Goal: Find specific fact: Find contact information

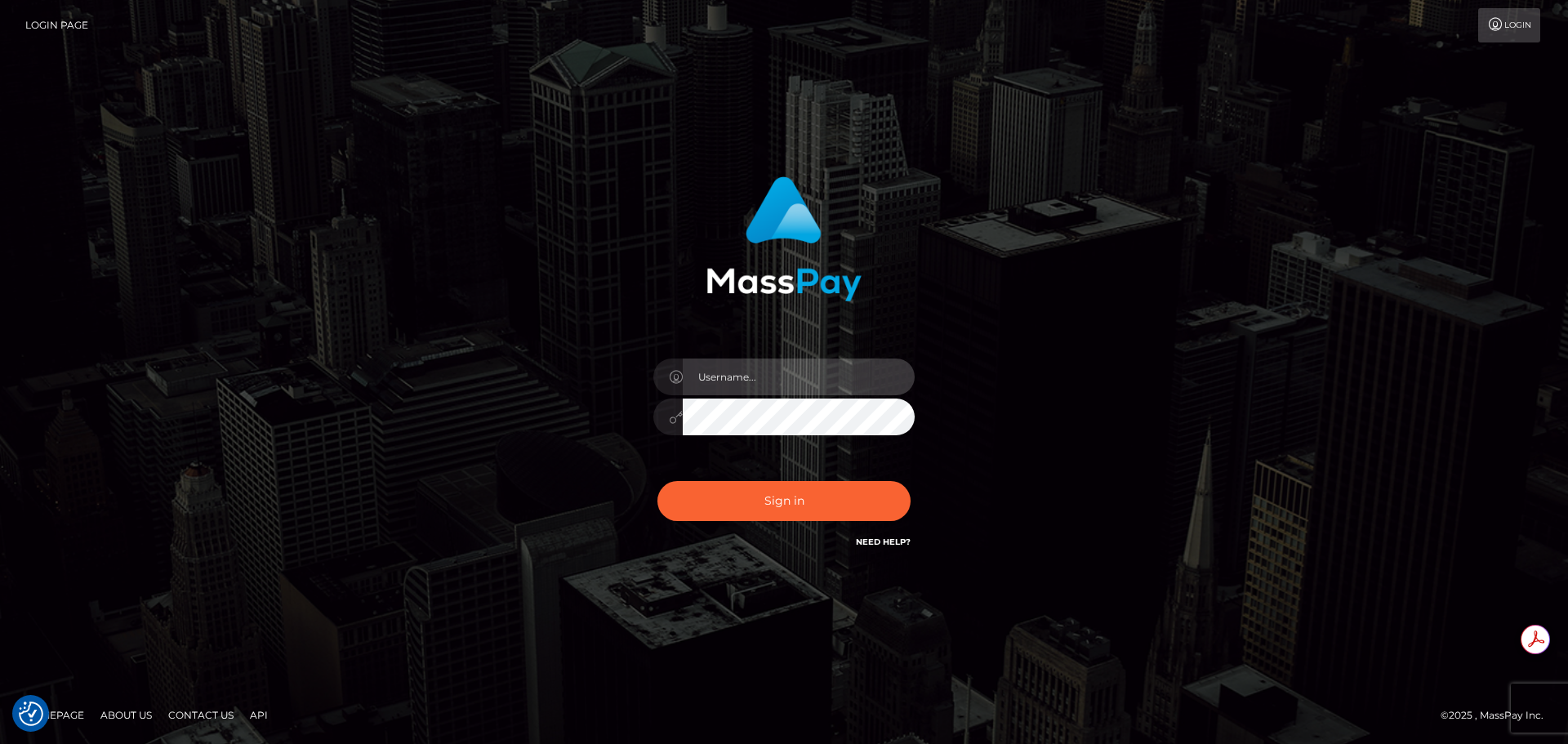
click at [723, 385] on input "text" at bounding box center [798, 376] width 232 height 37
type input "[PERSON_NAME].T"
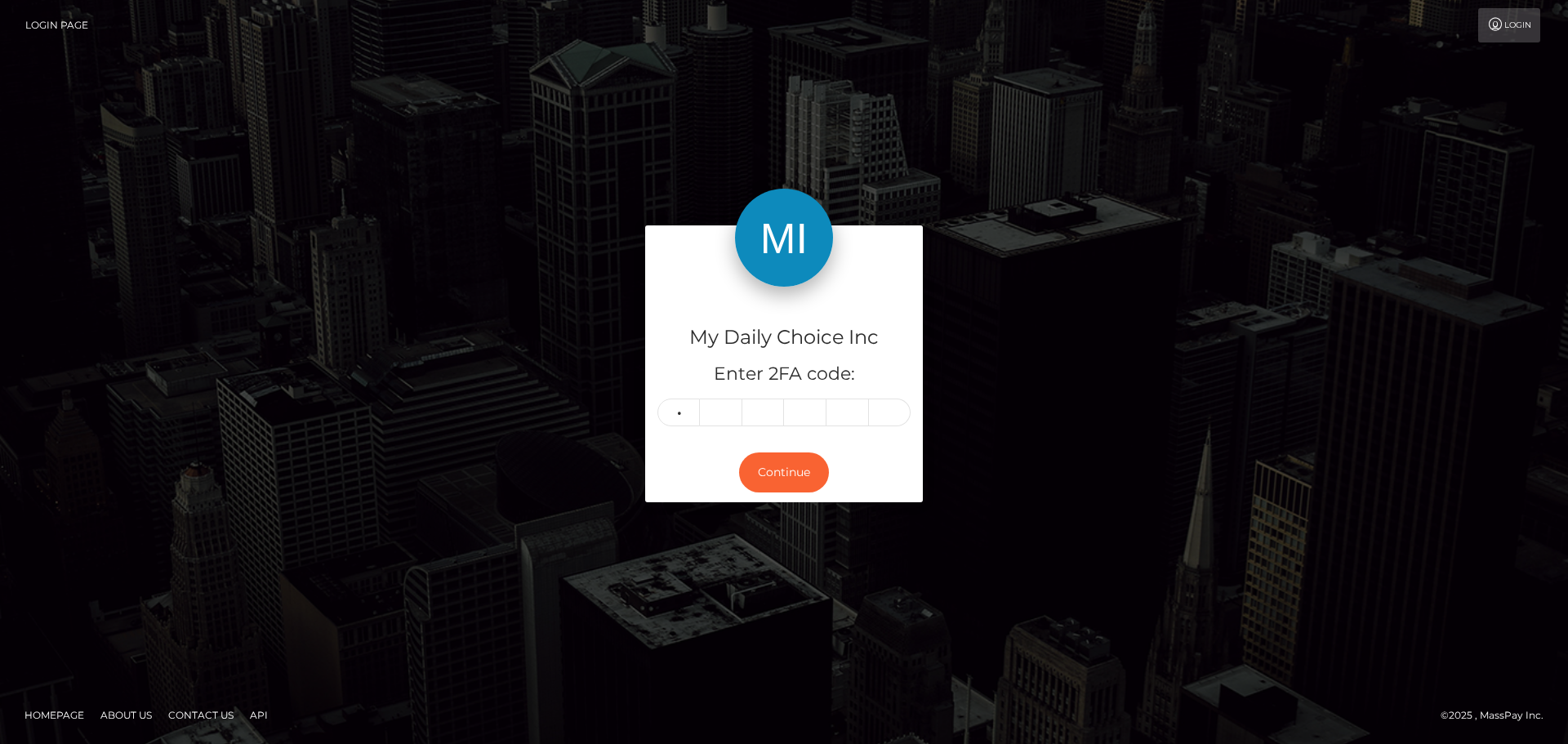
type input "5"
type input "0"
type input "1"
type input "2"
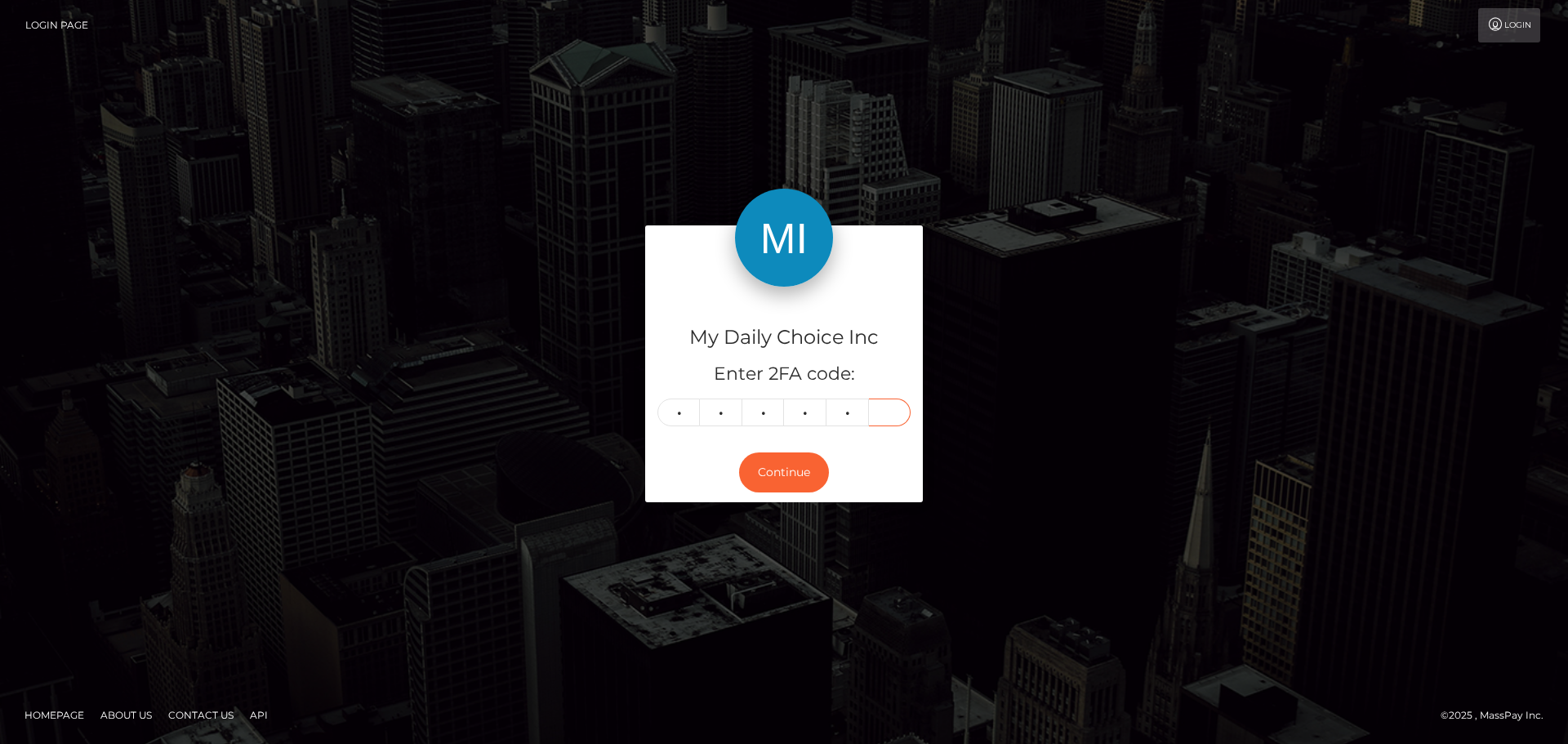
type input "2"
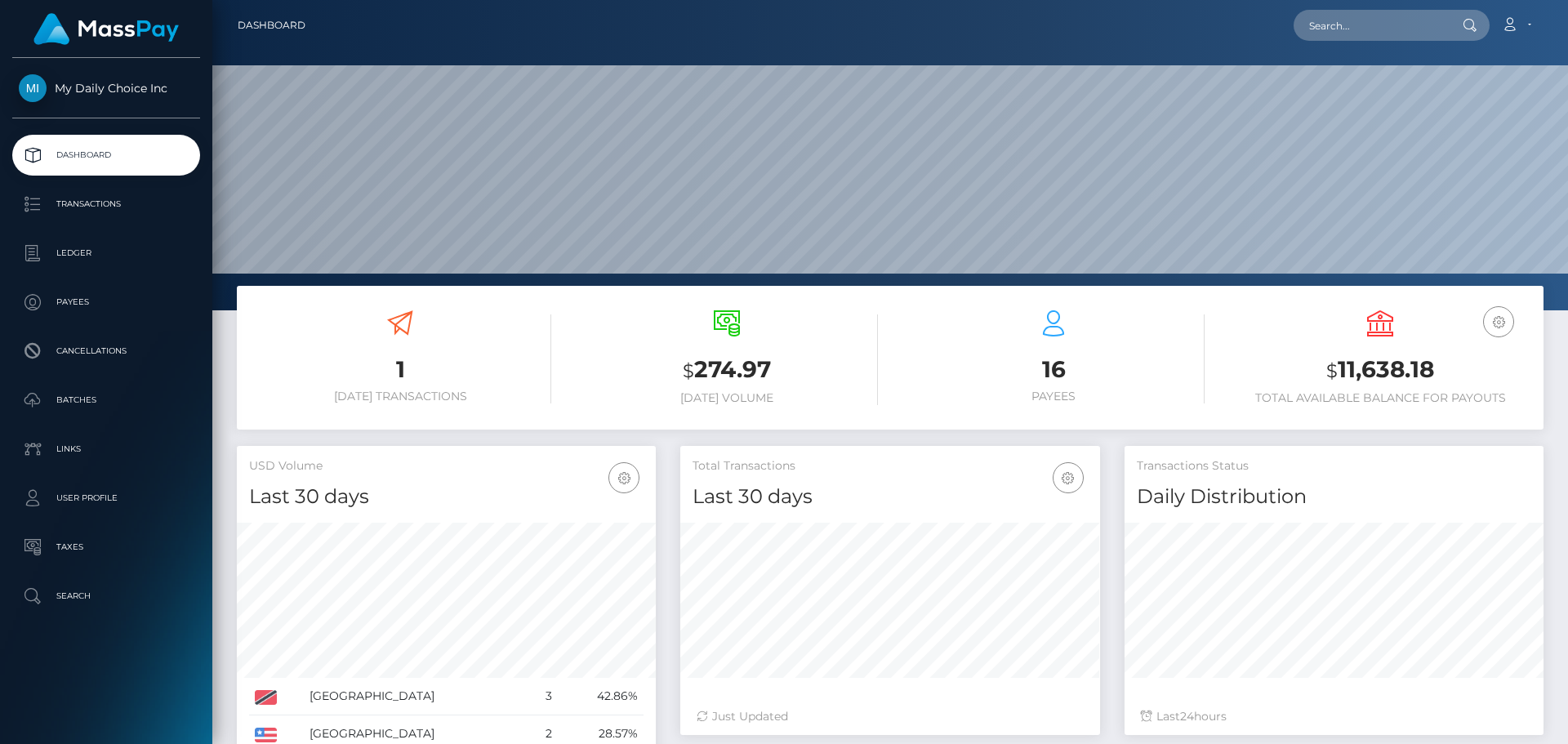
scroll to position [289, 420]
click at [92, 297] on p "Payees" at bounding box center [106, 301] width 175 height 25
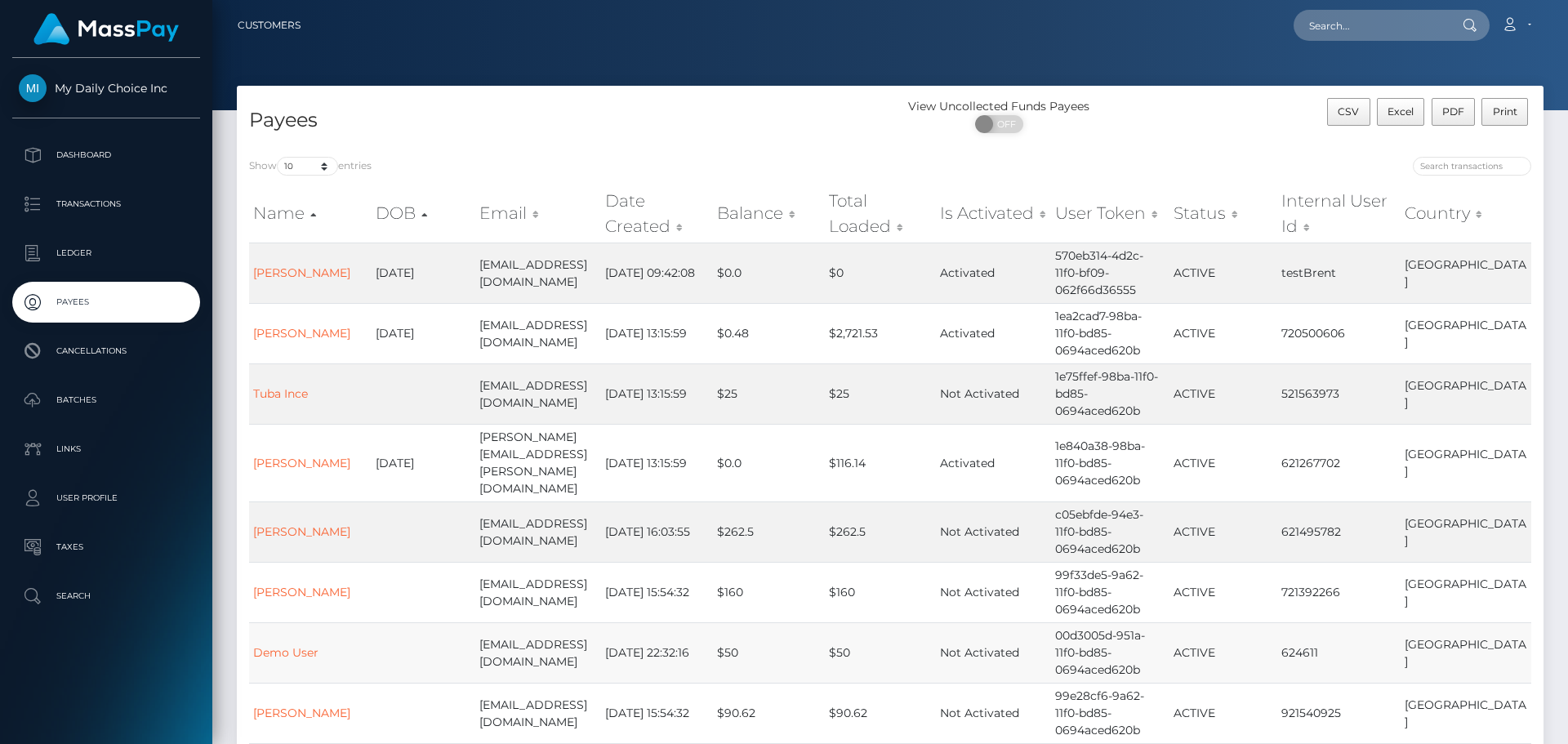
scroll to position [268, 0]
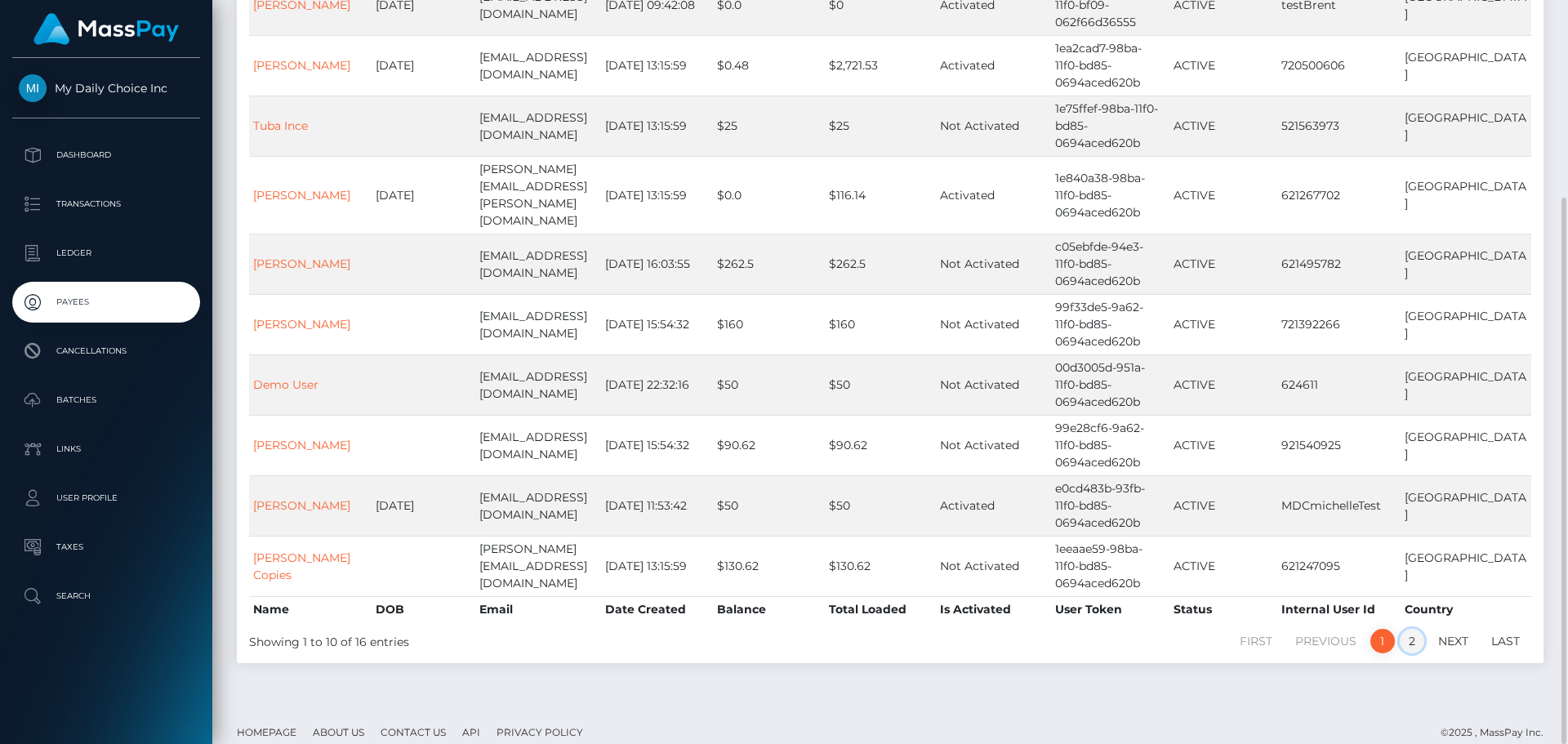
click at [1413, 629] on link "2" at bounding box center [1412, 641] width 25 height 25
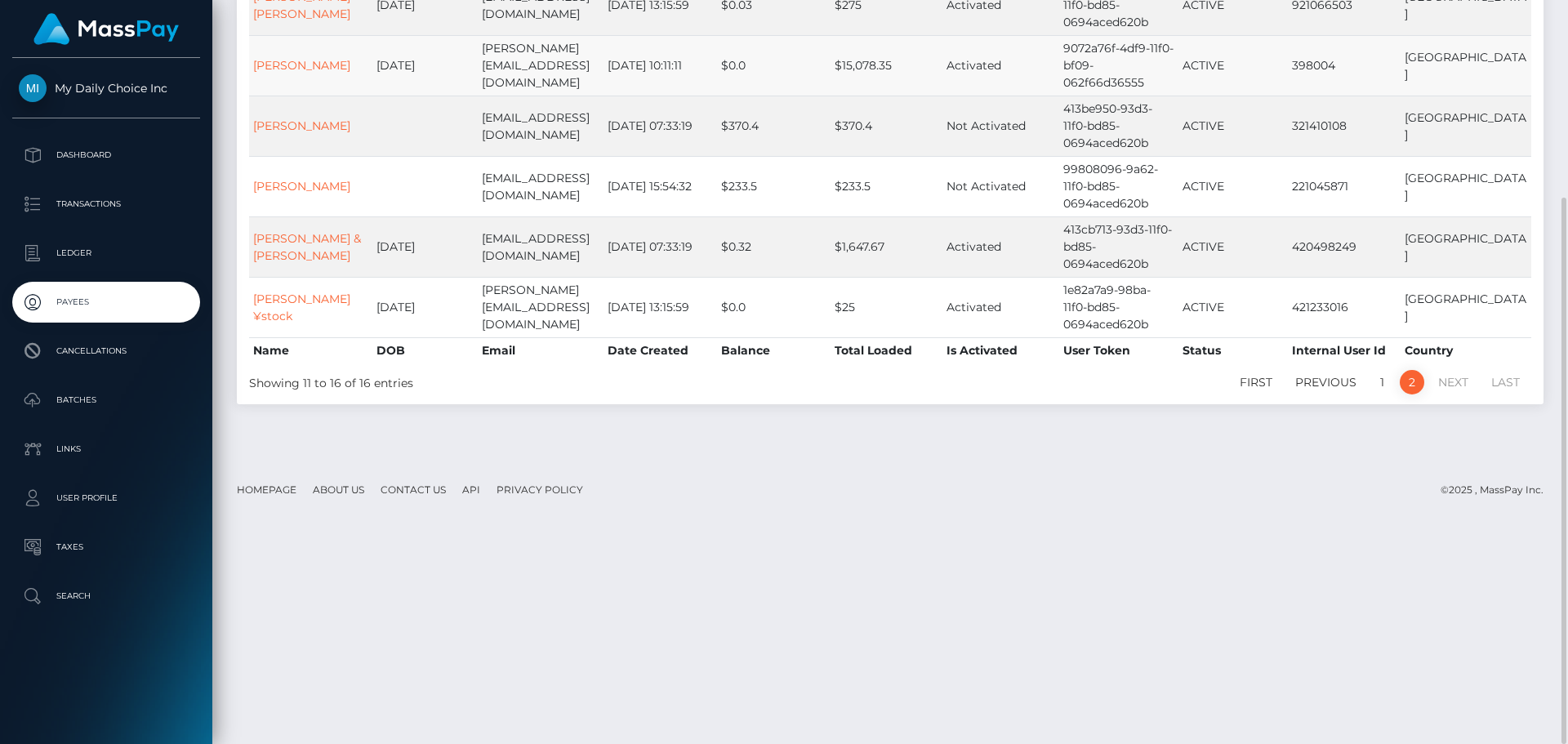
scroll to position [0, 0]
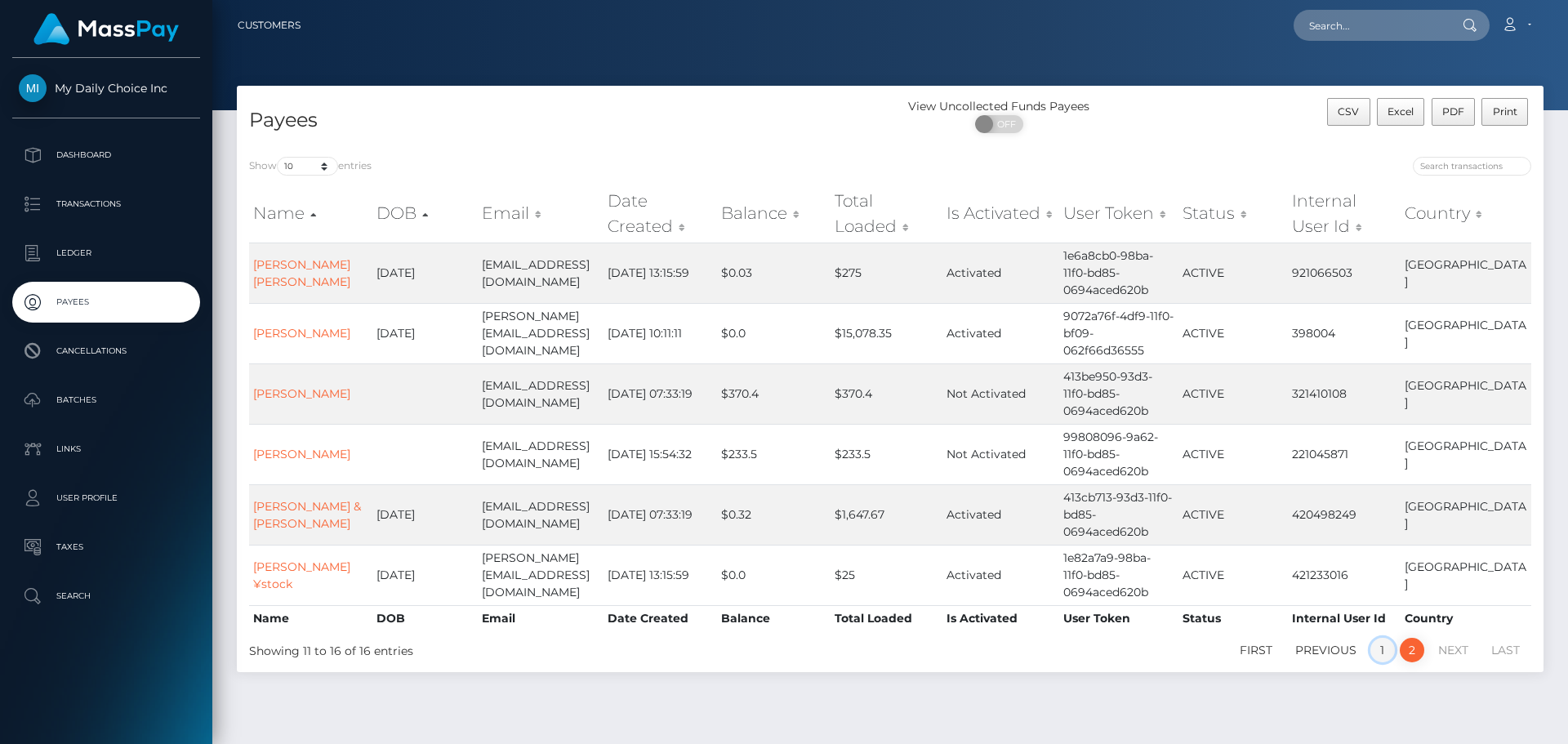
click at [1383, 638] on link "1" at bounding box center [1383, 650] width 25 height 25
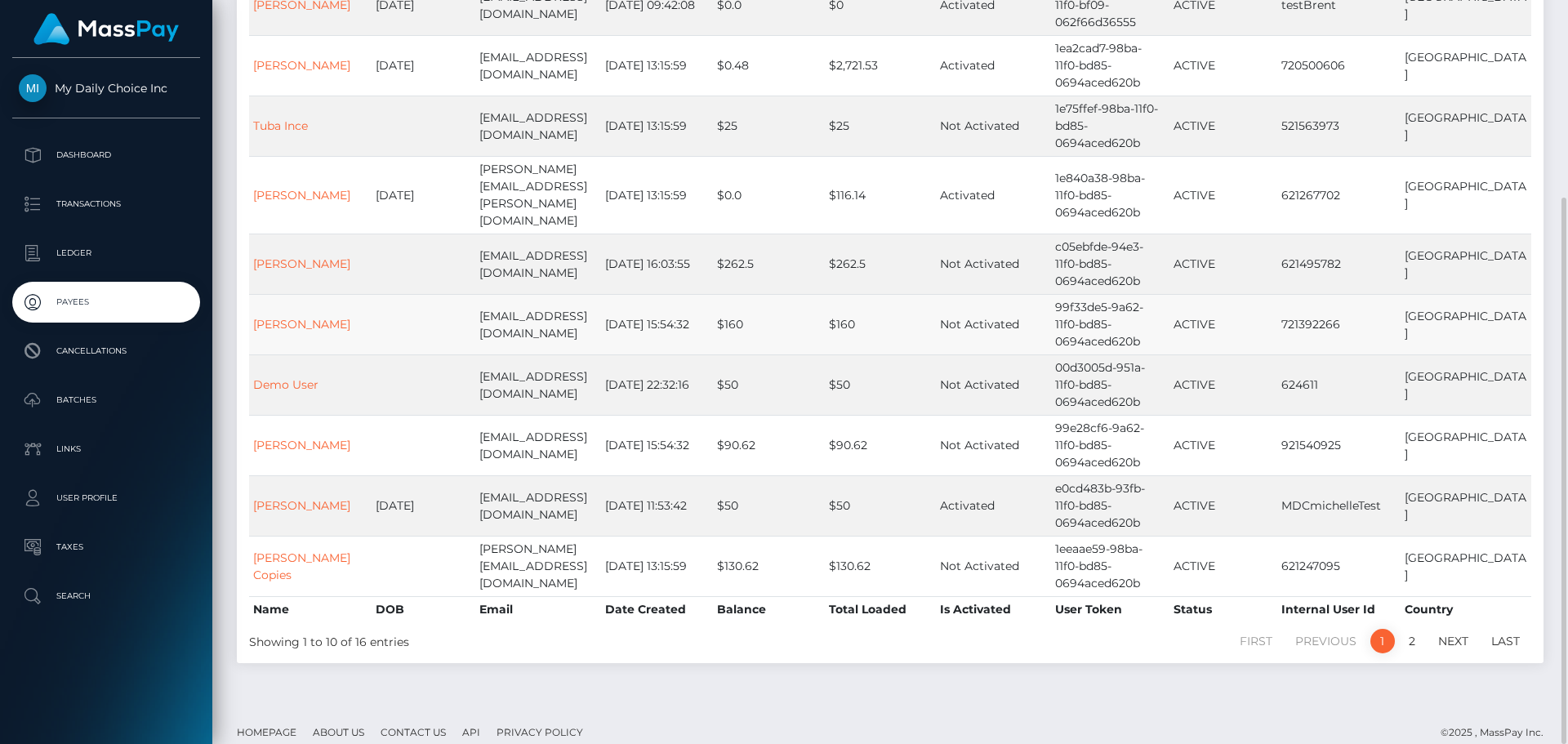
scroll to position [104, 0]
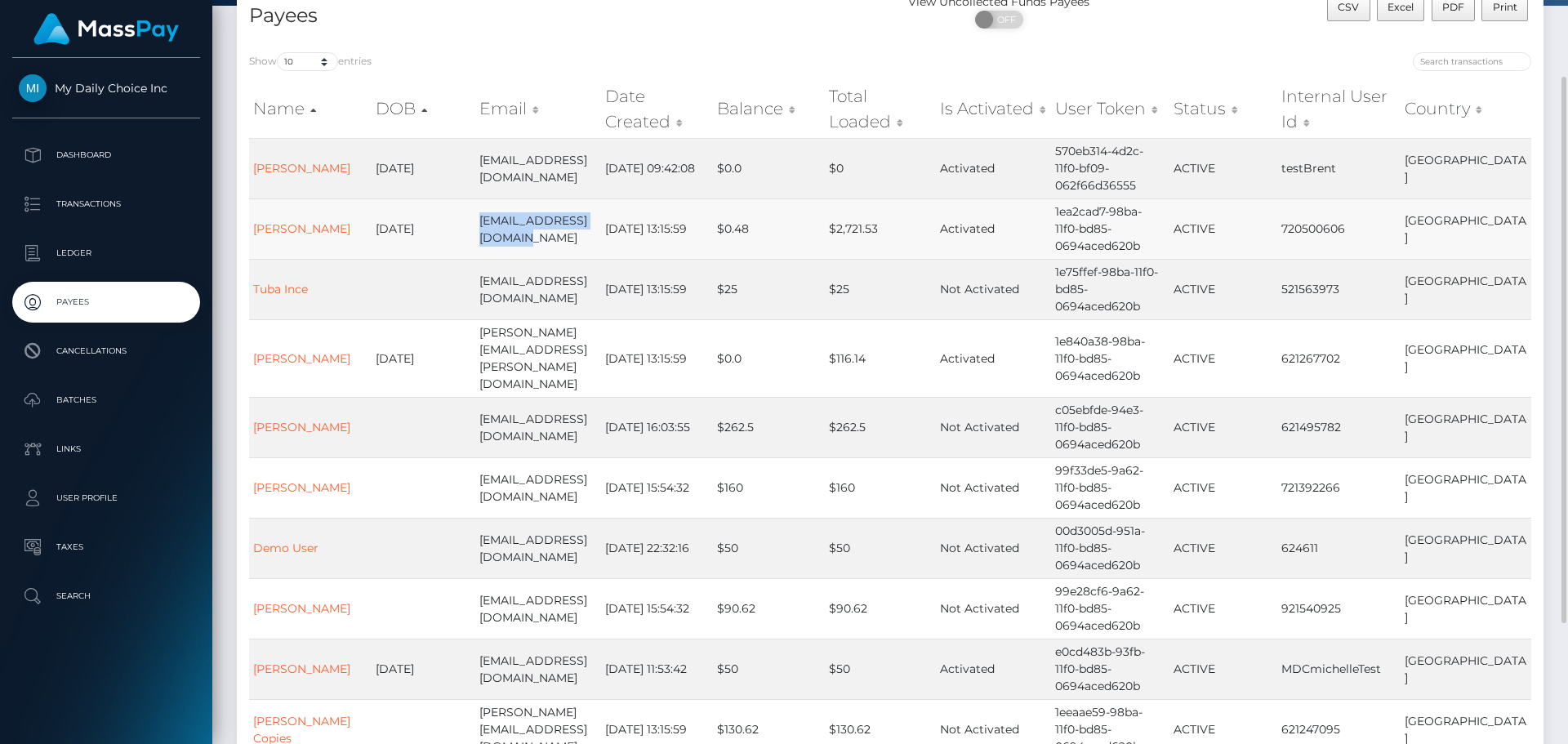
drag, startPoint x: 529, startPoint y: 240, endPoint x: 476, endPoint y: 218, distance: 57.4
click at [476, 218] on td "pipshark2030@gmail.com" at bounding box center [538, 228] width 125 height 61
copy td "pipshark2030@gmail.com"
